Goal: Information Seeking & Learning: Learn about a topic

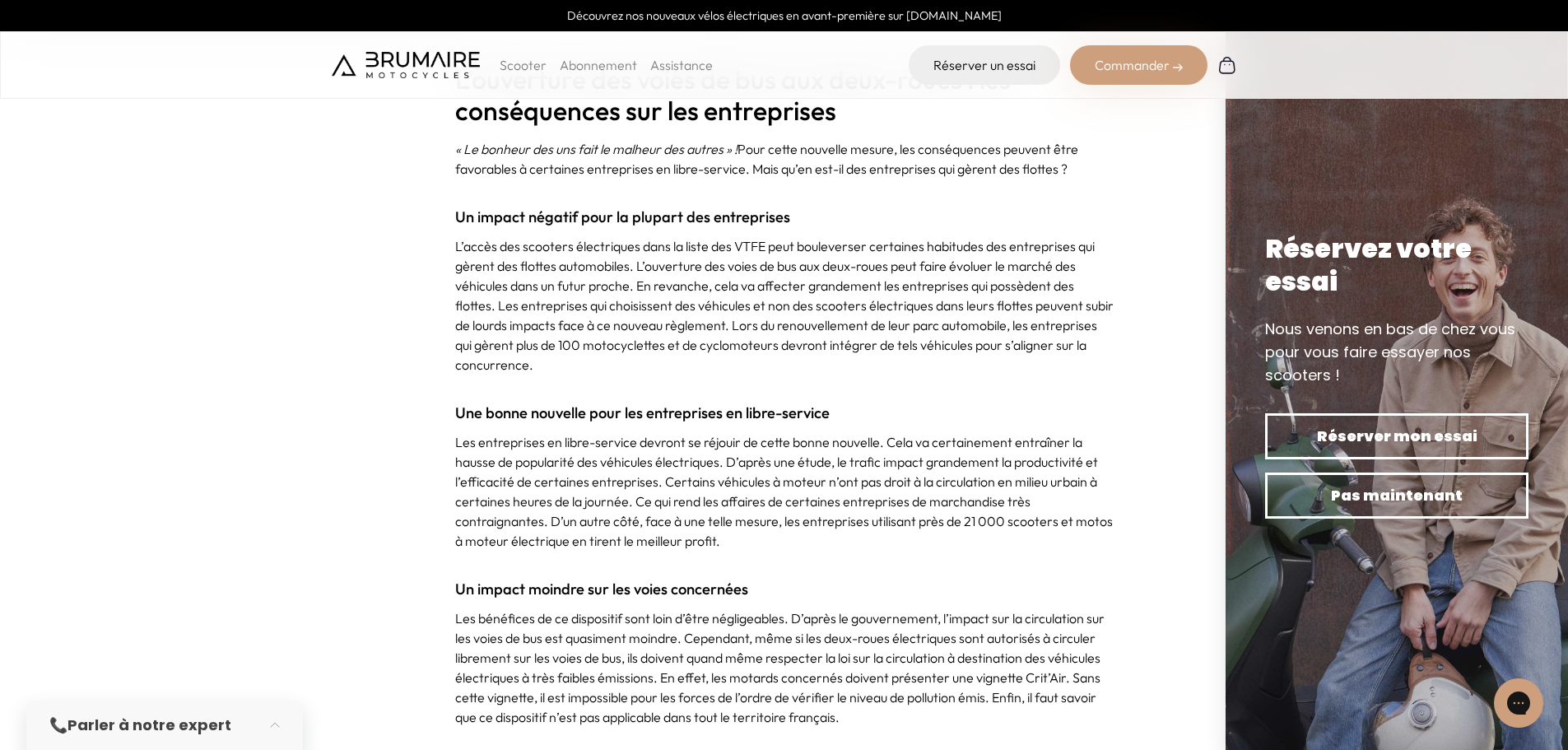
scroll to position [2222, 0]
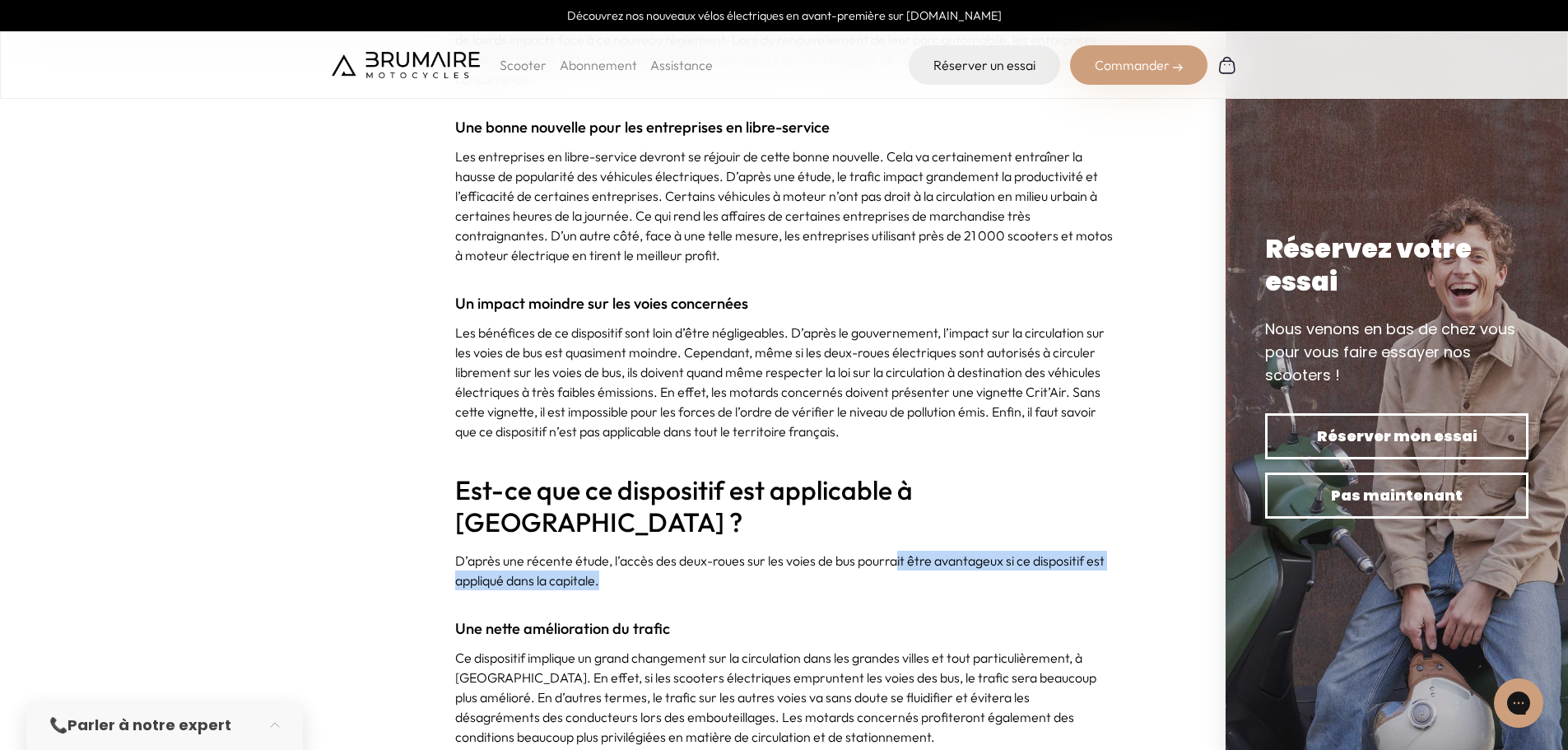
drag, startPoint x: 895, startPoint y: 519, endPoint x: 907, endPoint y: 552, distance: 35.1
click at [907, 552] on p "D’après une récente étude, l’accès des deux-roues sur les voies de bus pourrait…" at bounding box center [784, 570] width 658 height 40
click at [776, 550] on p "D’après une récente étude, l’accès des deux-roues sur les voies de bus pourrait…" at bounding box center [784, 570] width 658 height 40
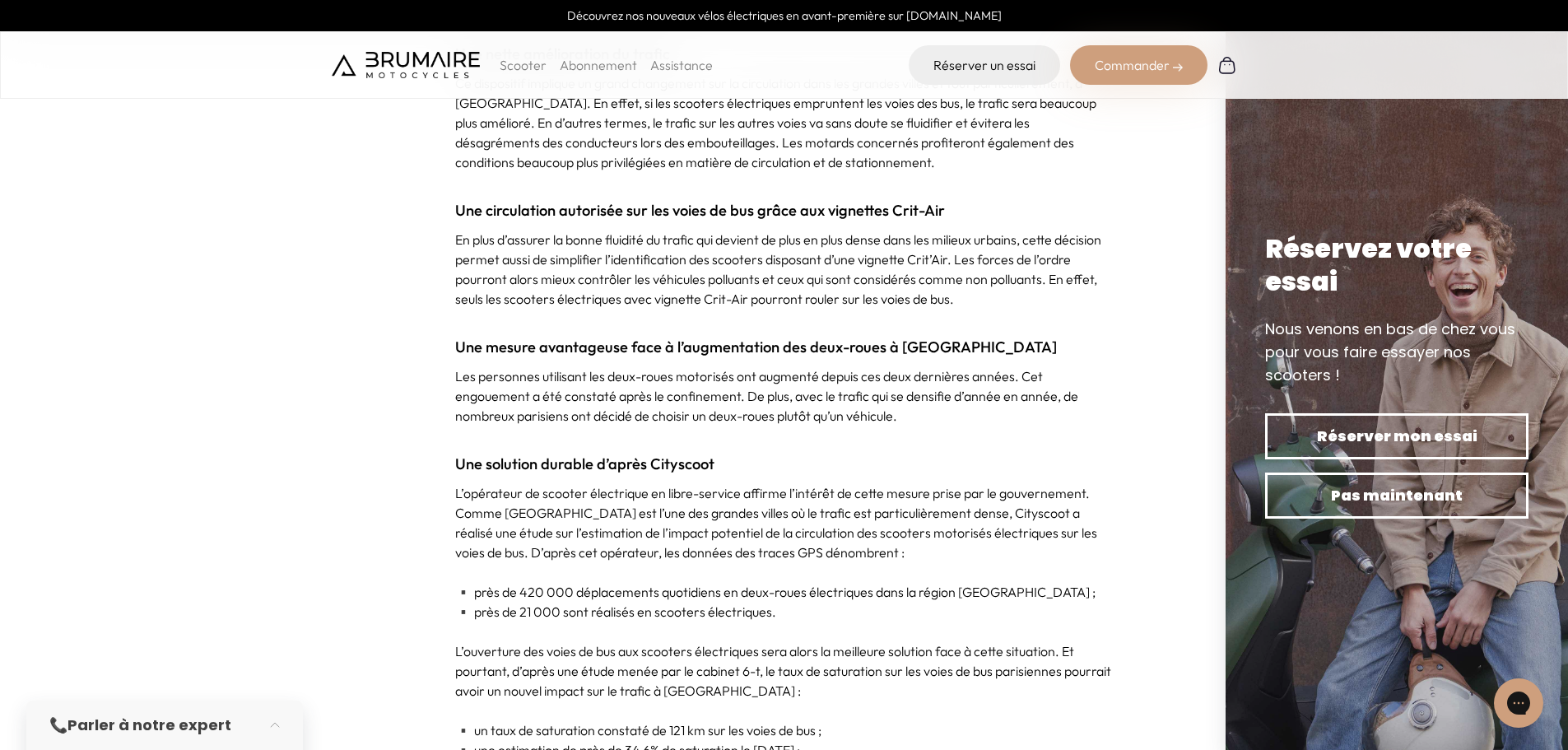
scroll to position [2798, 0]
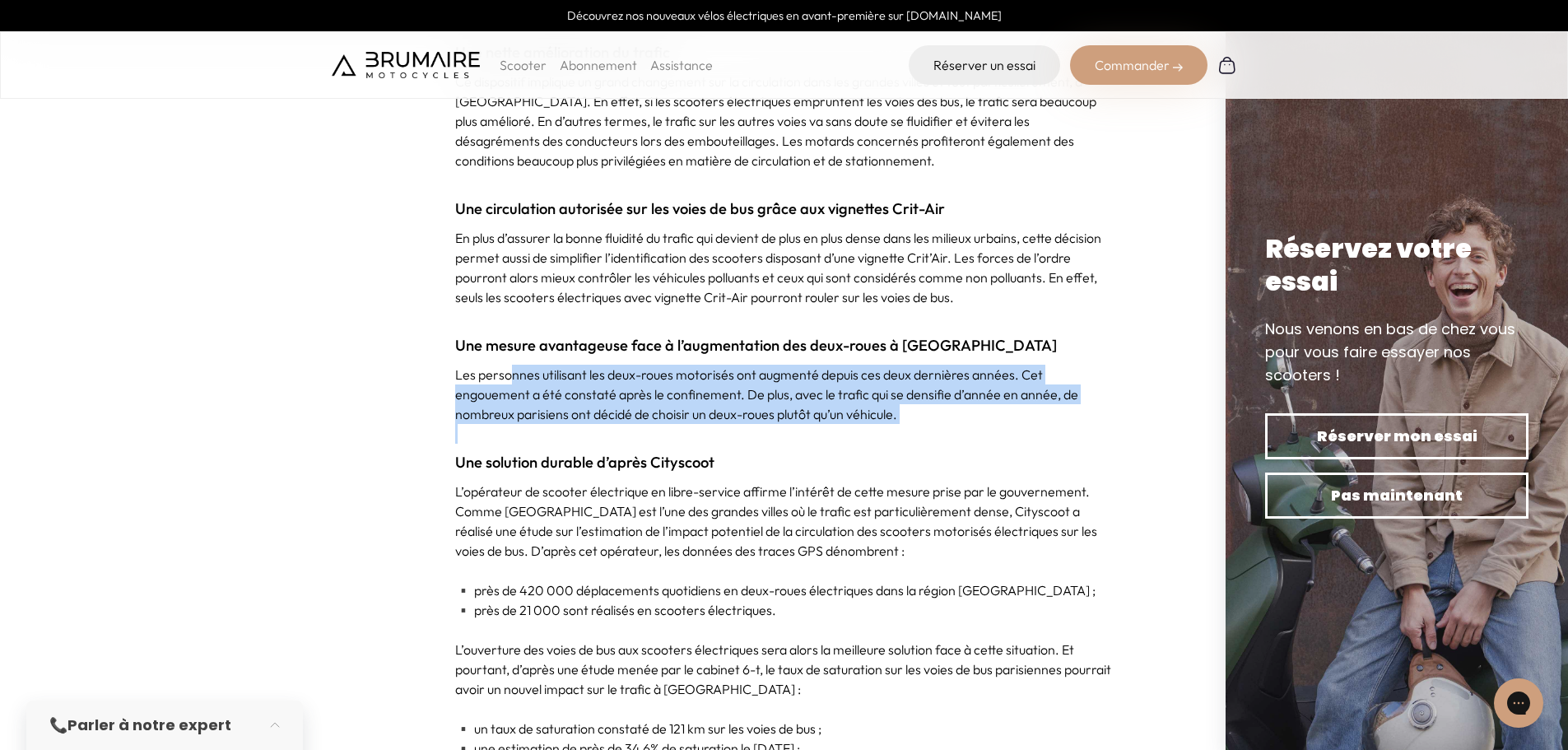
drag, startPoint x: 508, startPoint y: 337, endPoint x: 928, endPoint y: 392, distance: 423.6
click at [928, 392] on div "Les deux-roues électriques font partie des véhicules autorisés à circuler libre…" at bounding box center [784, 26] width 658 height 4148
click at [928, 424] on p at bounding box center [784, 434] width 658 height 20
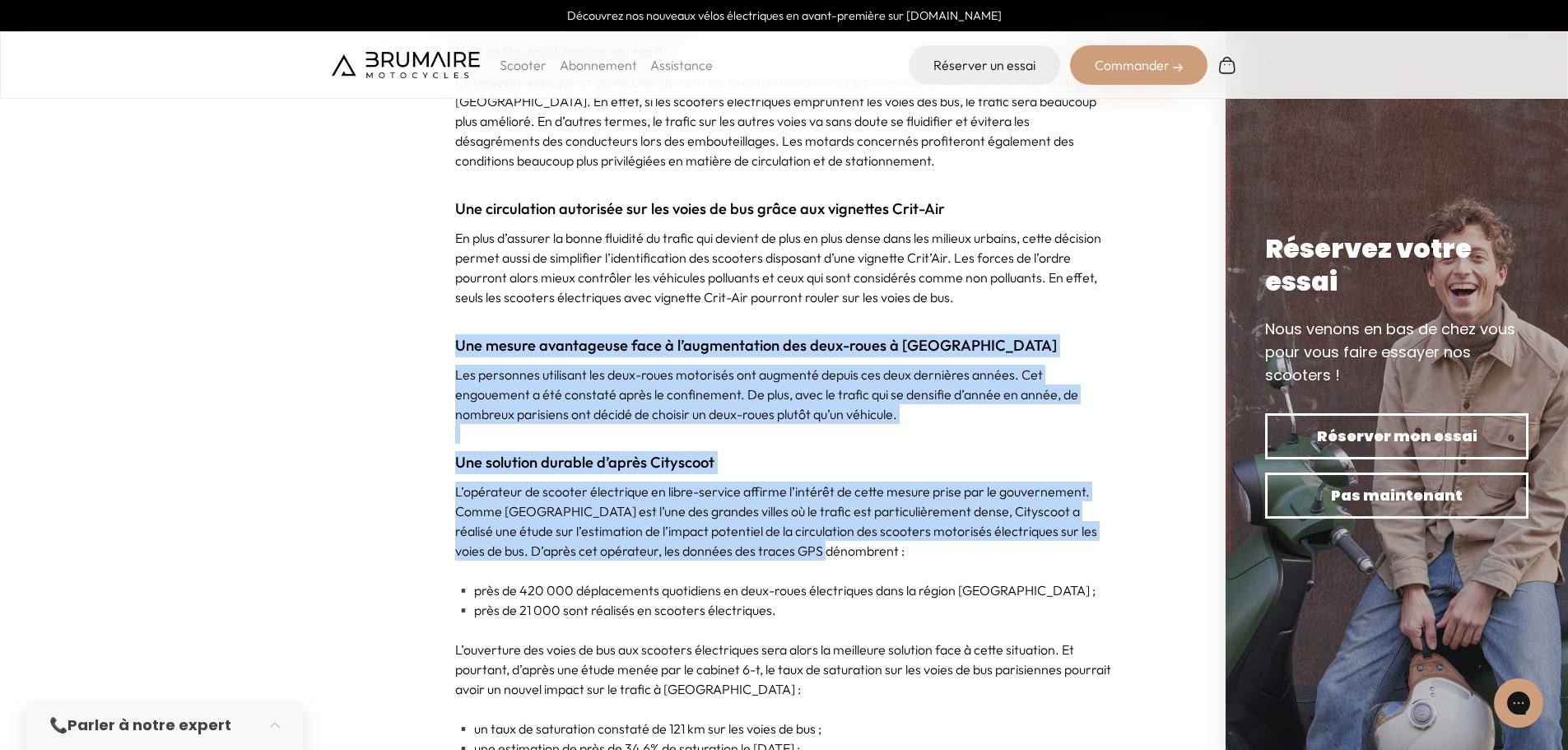
drag, startPoint x: 542, startPoint y: 277, endPoint x: 870, endPoint y: 526, distance: 411.8
click at [870, 526] on div "Les deux-roues électriques font partie des véhicules autorisés à circuler libre…" at bounding box center [784, 26] width 658 height 4148
click at [878, 516] on p "L’opérateur de scooter électrique en libre-service affirme l’intérêt de cette m…" at bounding box center [784, 521] width 658 height 79
click at [771, 383] on p "Les personnes utilisant les deux-roues motorisés ont augmenté depuis ces deux d…" at bounding box center [784, 394] width 658 height 60
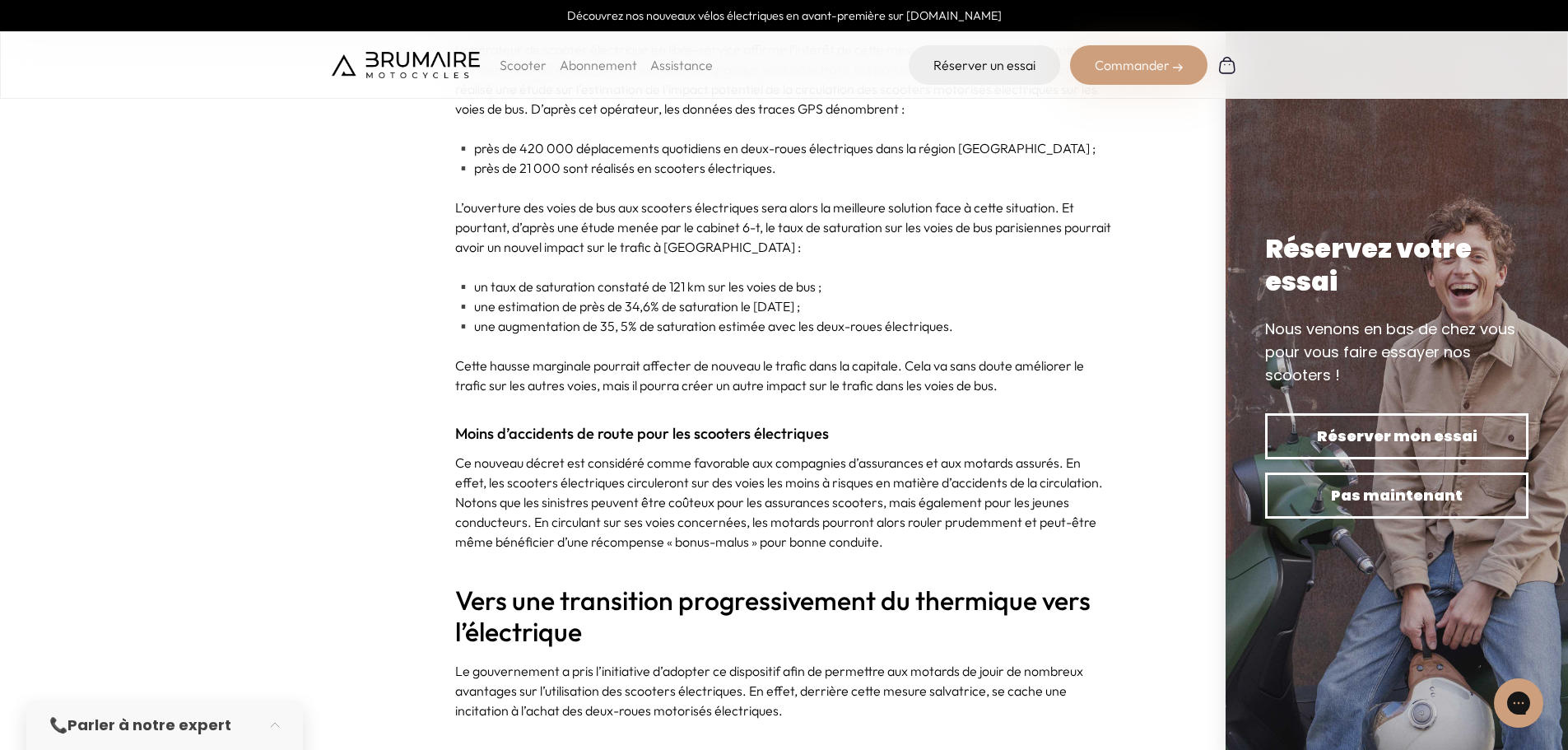
scroll to position [3456, 0]
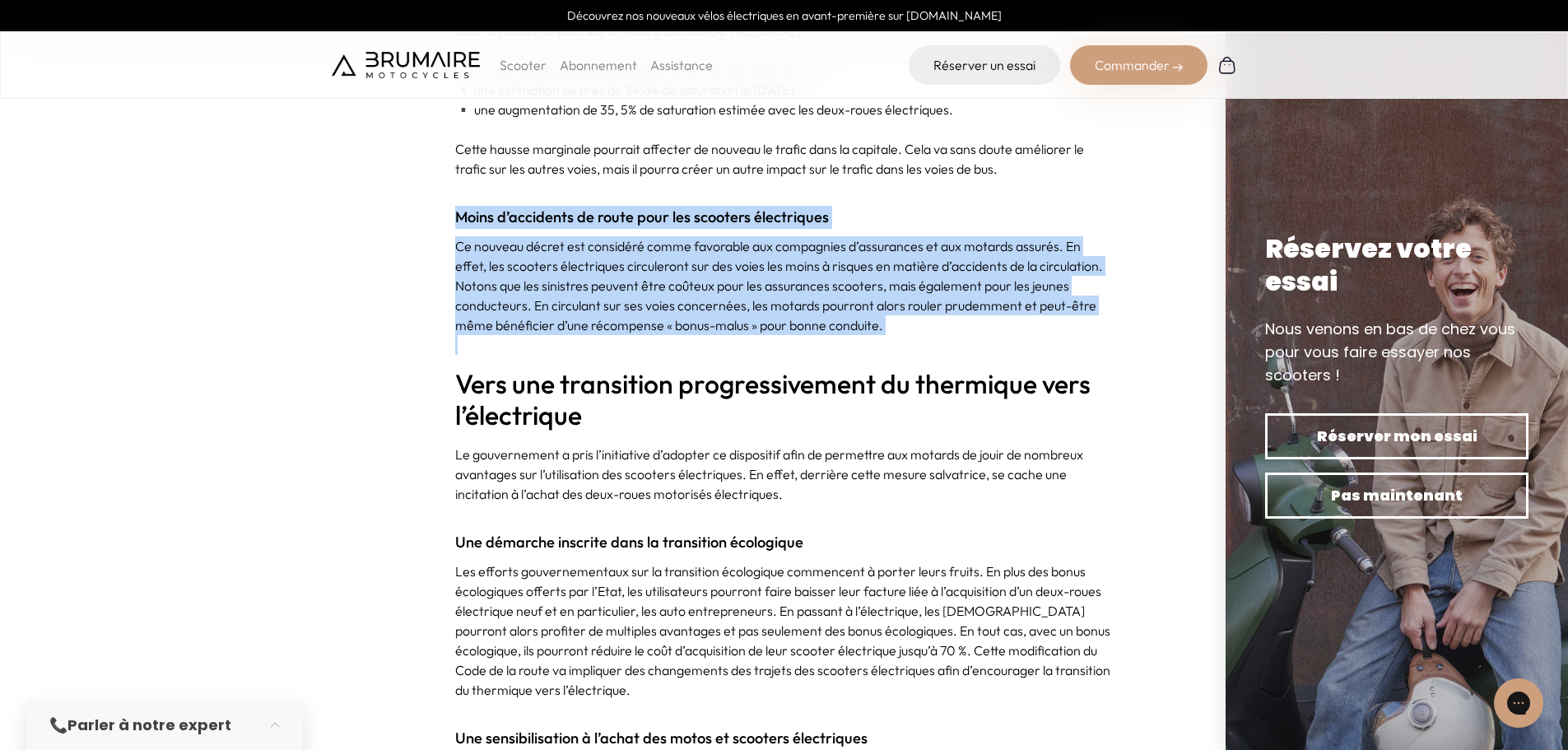
drag, startPoint x: 746, startPoint y: 156, endPoint x: 787, endPoint y: 309, distance: 158.4
click at [787, 335] on p at bounding box center [784, 345] width 658 height 20
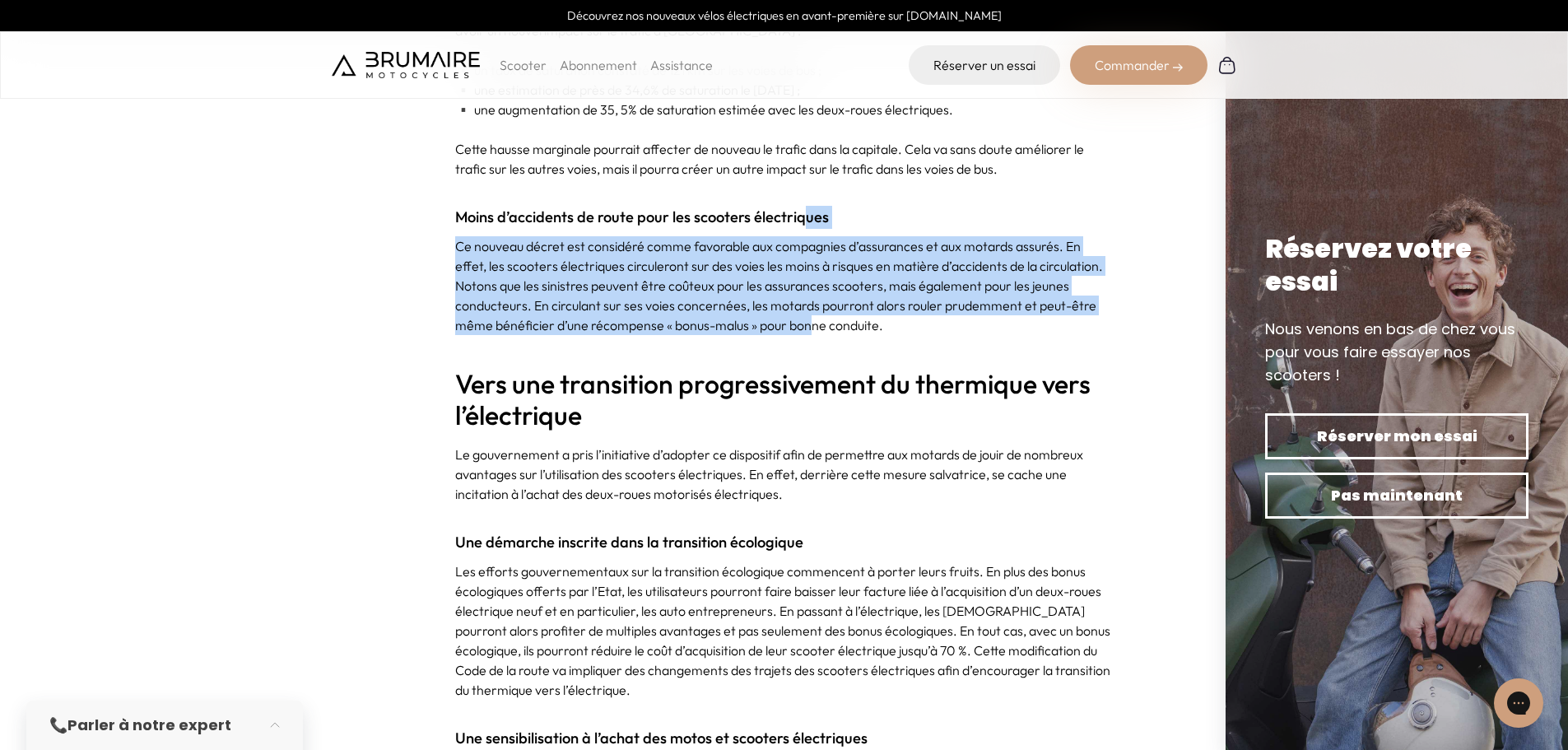
drag, startPoint x: 797, startPoint y: 190, endPoint x: 810, endPoint y: 296, distance: 106.8
click at [810, 296] on p "Ce nouveau décret est considéré comme favorable aux compagnies d’assurances et …" at bounding box center [784, 285] width 658 height 99
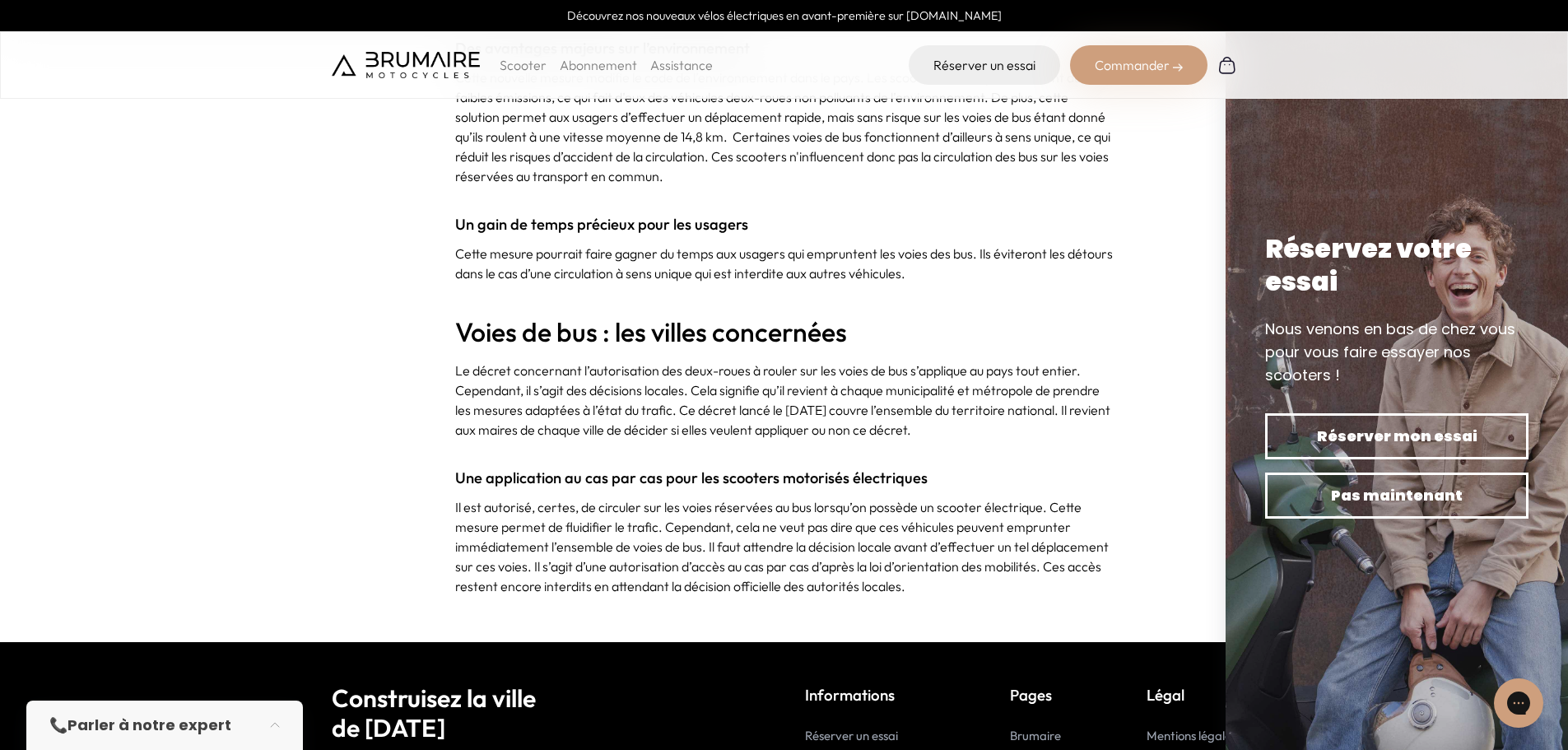
scroll to position [4361, 0]
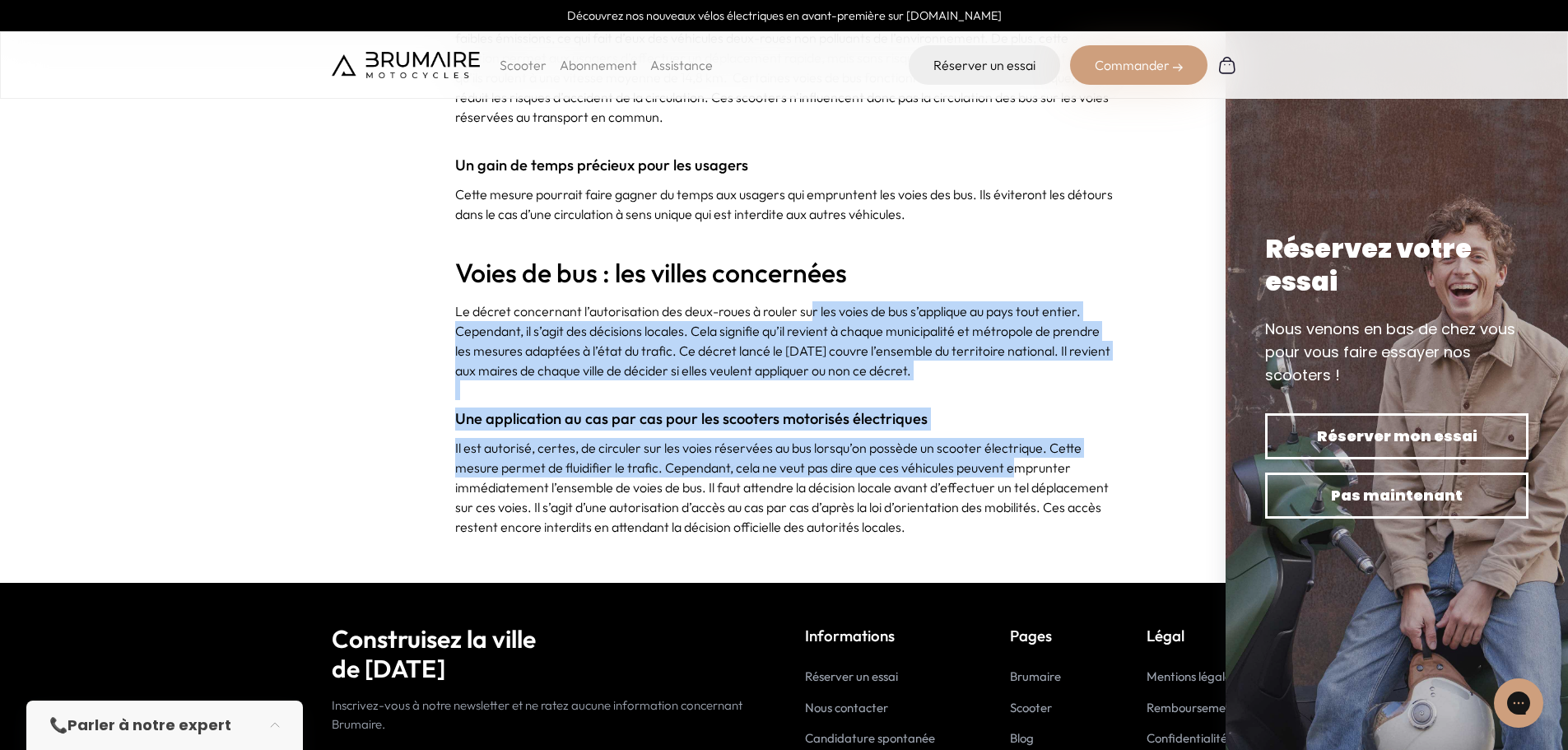
drag, startPoint x: 808, startPoint y: 284, endPoint x: 1020, endPoint y: 445, distance: 266.2
drag, startPoint x: 1017, startPoint y: 444, endPoint x: 1013, endPoint y: 434, distance: 10.8
click at [1016, 441] on p "Il est autorisé, certes, de circuler sur les voies réservées au bus lorsqu’on p…" at bounding box center [784, 487] width 658 height 99
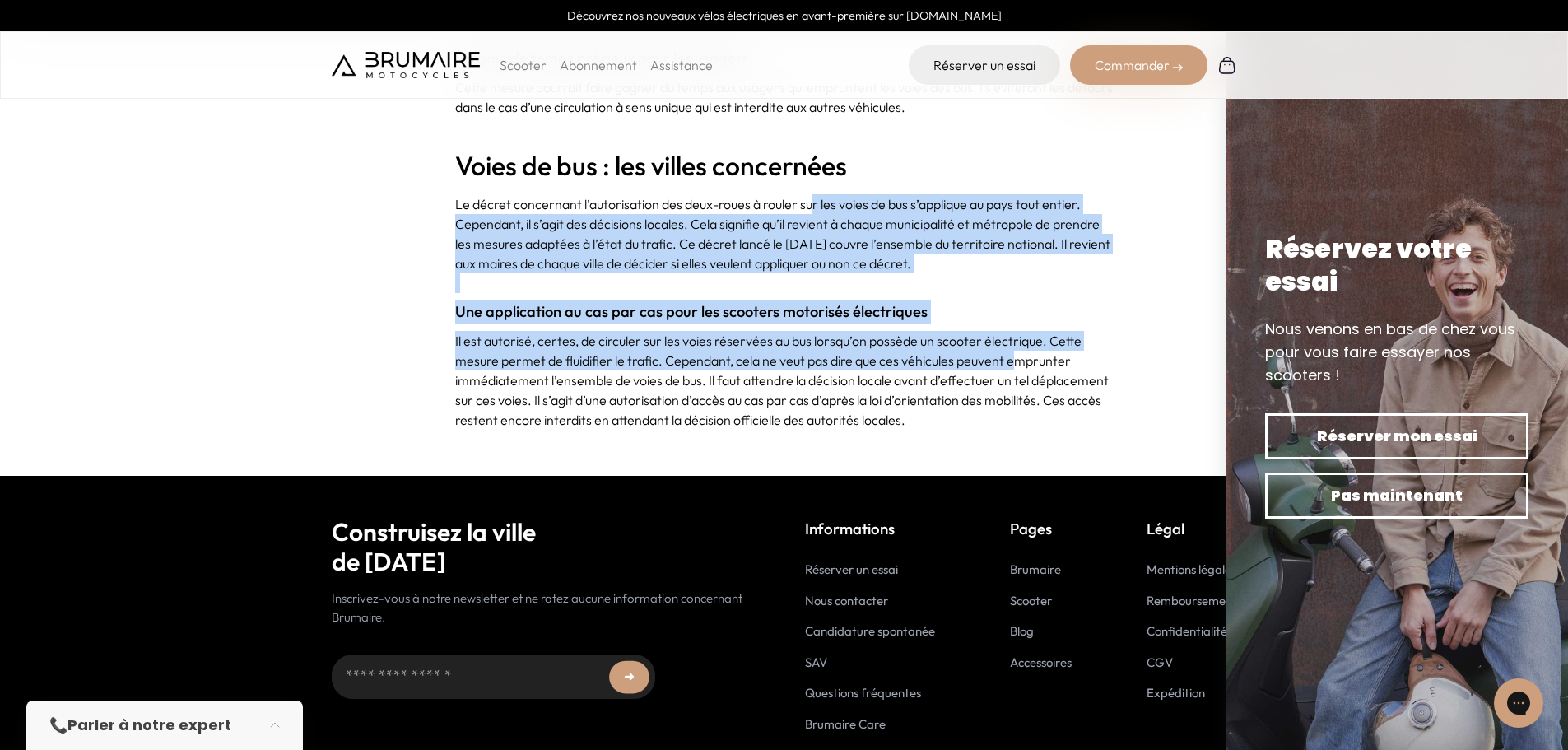
scroll to position [4479, 0]
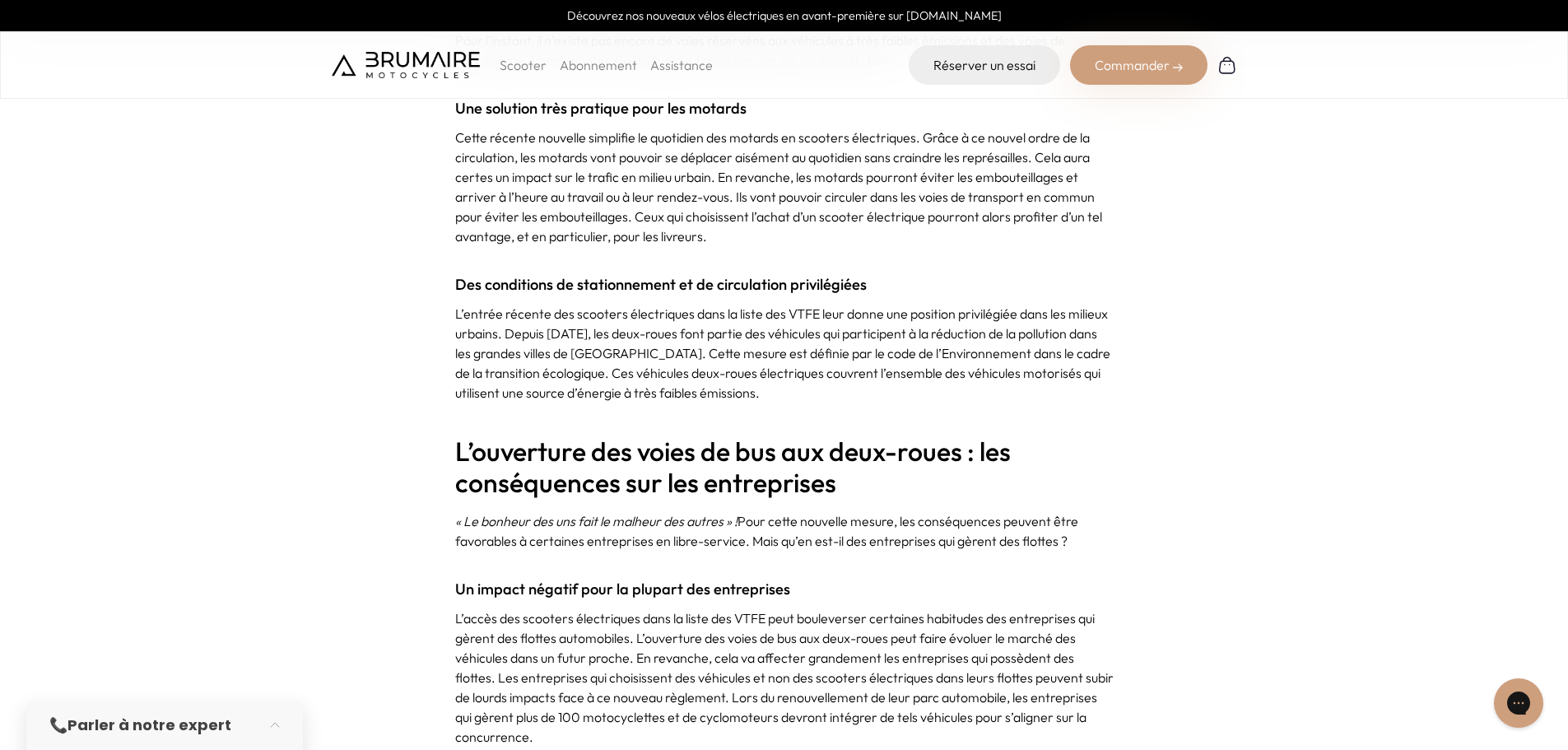
scroll to position [1810, 0]
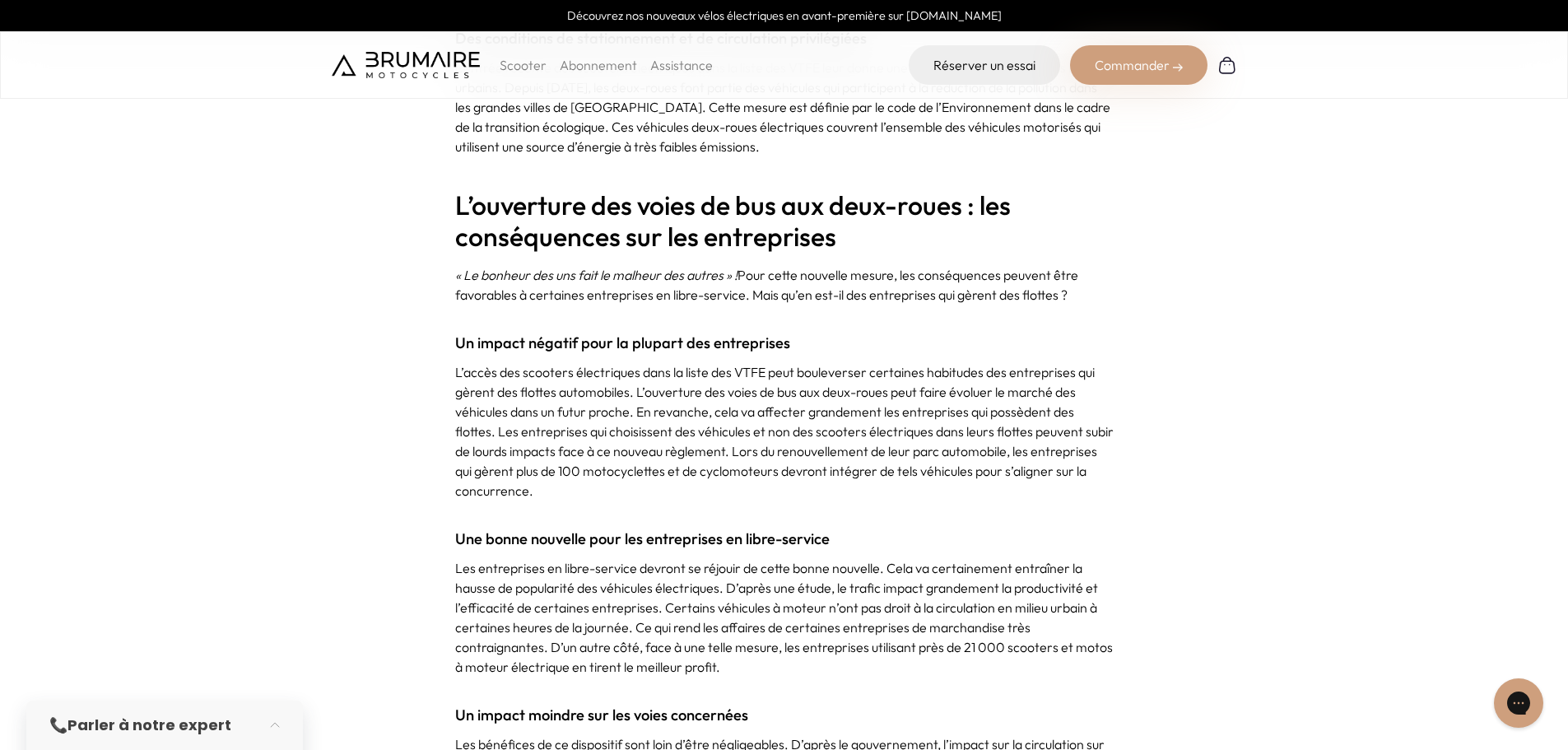
click at [724, 387] on p "L’accès des scooters électriques dans la liste des VTFE peut bouleverser certai…" at bounding box center [784, 430] width 658 height 138
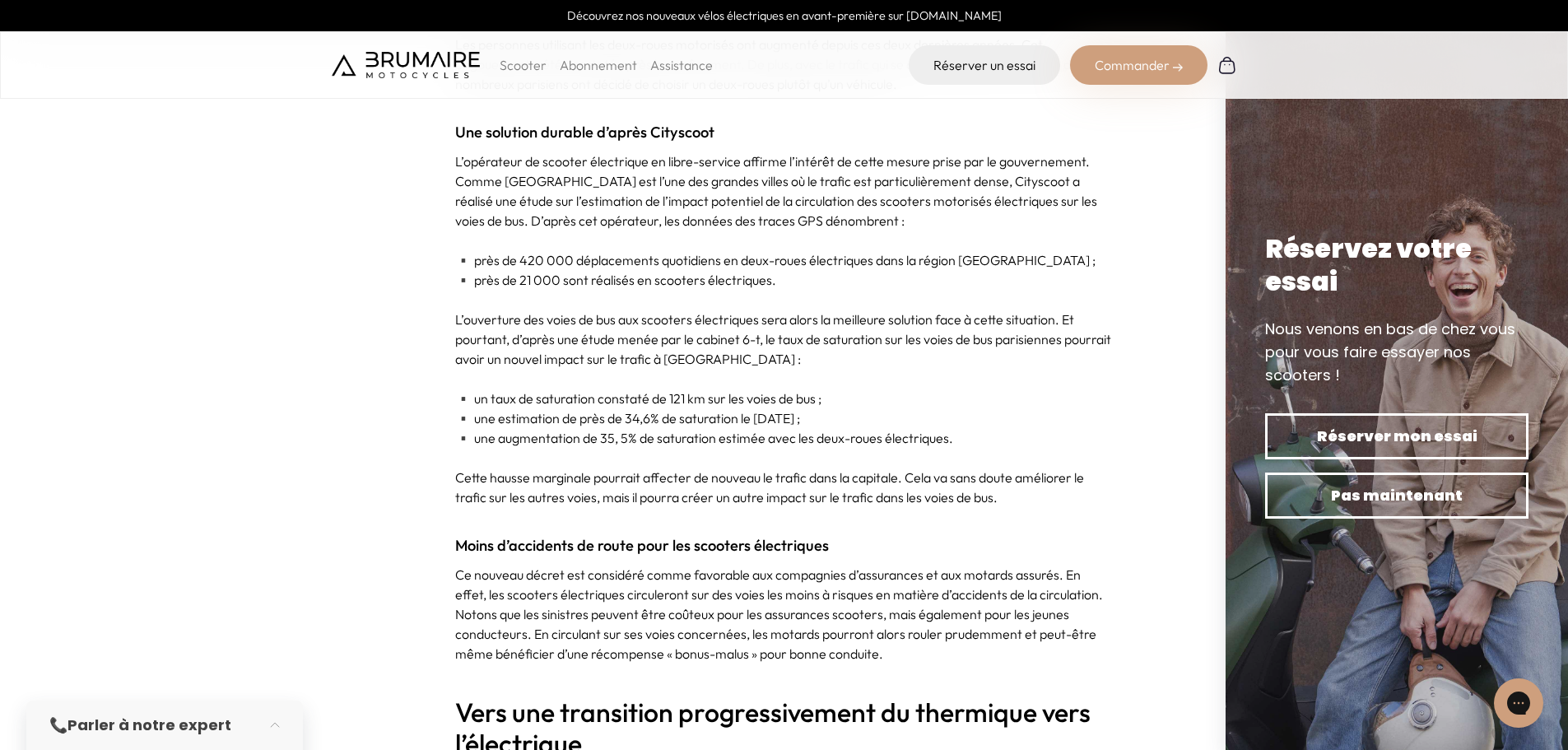
scroll to position [3148, 0]
